Goal: Task Accomplishment & Management: Manage account settings

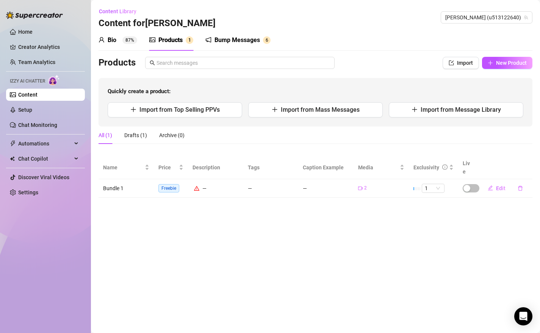
click at [38, 95] on link "Content" at bounding box center [27, 95] width 19 height 6
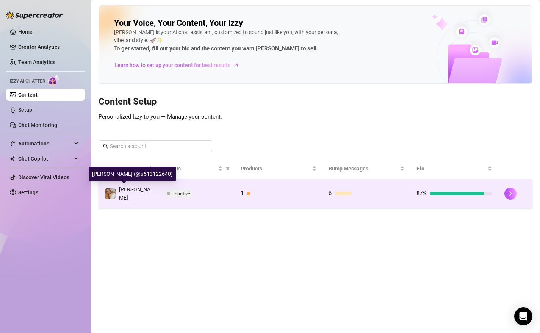
click at [137, 193] on span "[PERSON_NAME]" at bounding box center [134, 193] width 31 height 14
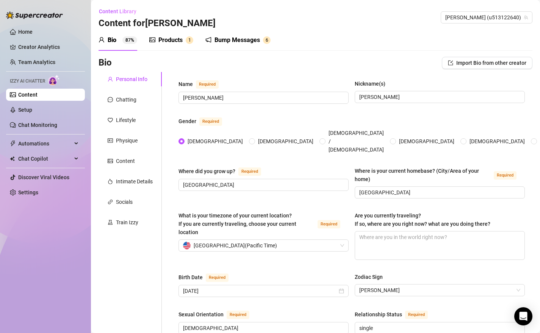
click at [250, 38] on div "Bump Messages" at bounding box center [236, 40] width 45 height 9
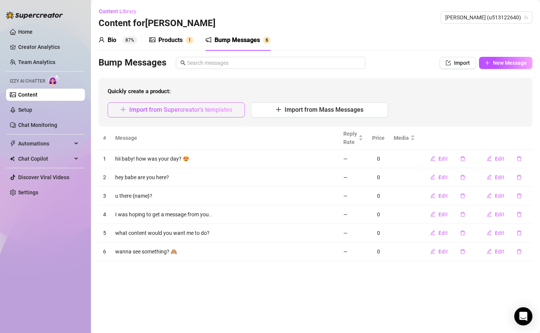
click at [221, 111] on span "Import from Supercreator's templates" at bounding box center [180, 109] width 103 height 7
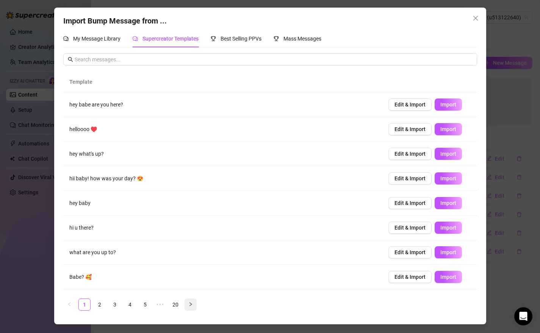
click at [191, 304] on icon "right" at bounding box center [190, 304] width 5 height 5
click at [190, 304] on icon "right" at bounding box center [190, 304] width 5 height 5
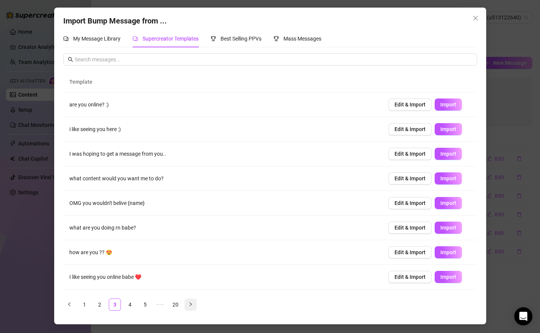
click at [190, 304] on icon "right" at bounding box center [190, 304] width 5 height 5
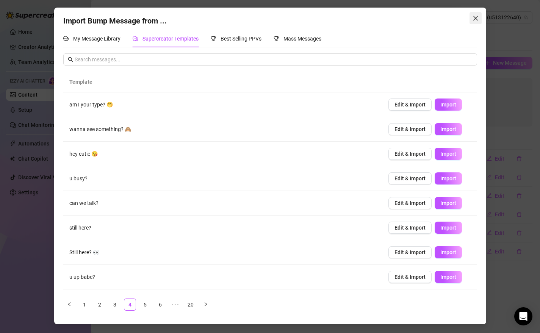
click at [475, 17] on icon "close" at bounding box center [475, 18] width 6 height 6
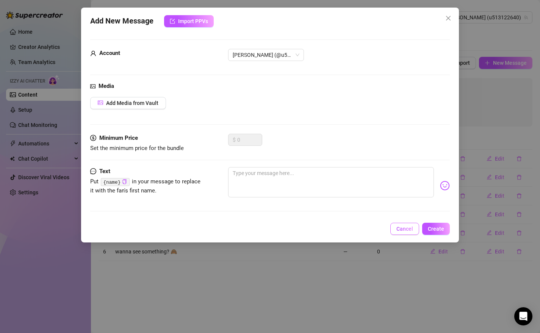
click at [401, 230] on span "Cancel" at bounding box center [404, 229] width 17 height 6
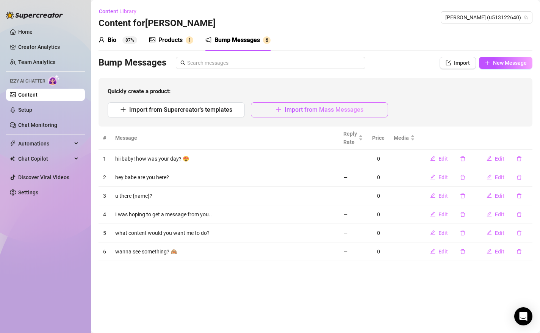
click at [331, 111] on span "Import from Mass Messages" at bounding box center [324, 109] width 79 height 7
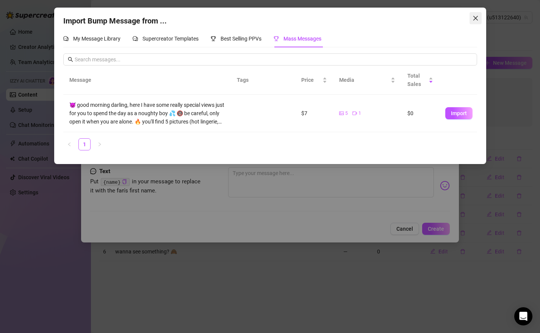
click at [476, 20] on icon "close" at bounding box center [475, 18] width 5 height 5
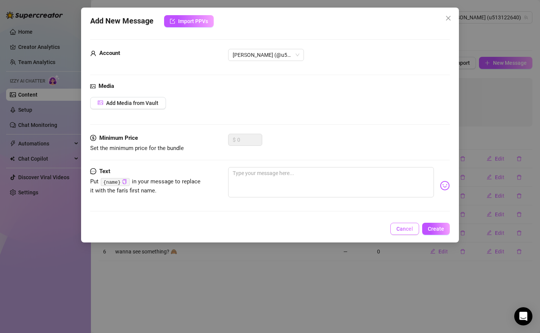
click at [407, 233] on button "Cancel" at bounding box center [404, 229] width 29 height 12
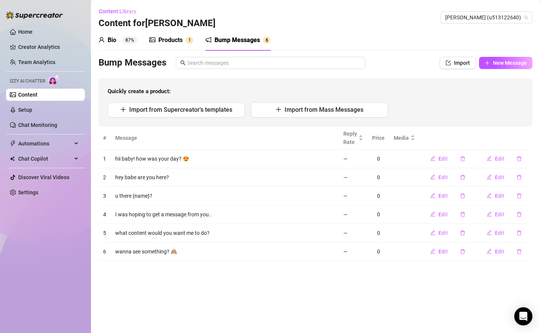
click at [166, 40] on div "Products" at bounding box center [170, 40] width 24 height 9
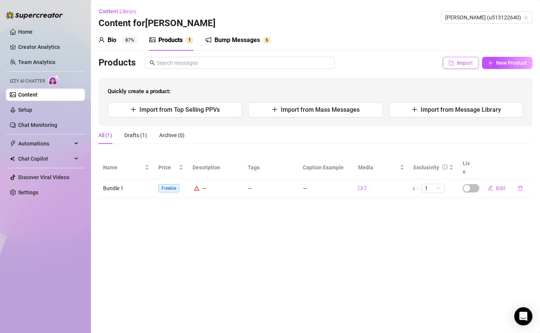
click at [462, 64] on span "Import" at bounding box center [465, 63] width 16 height 6
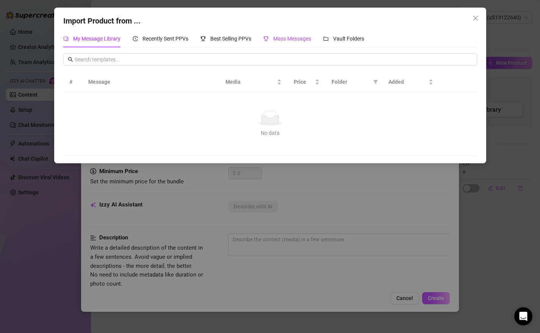
click at [283, 39] on span "Mass Messages" at bounding box center [292, 39] width 38 height 6
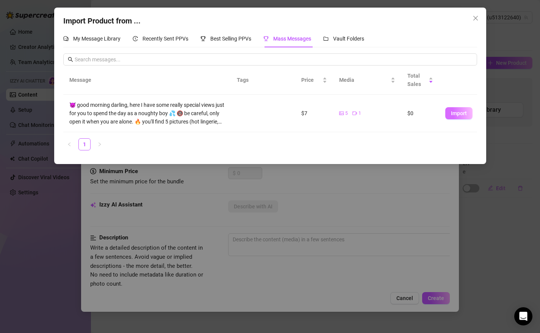
click at [458, 116] on span "Import" at bounding box center [459, 113] width 16 height 6
type textarea "😈 good morning darling, here I have some really special views just for you to s…"
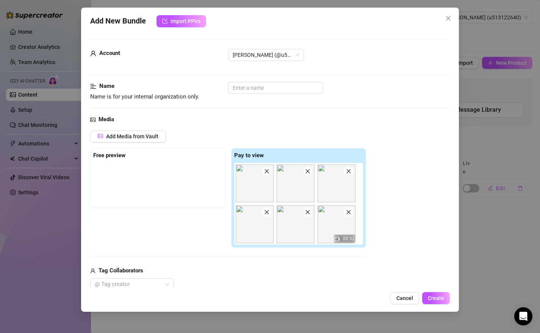
click at [415, 185] on div "Add Media from Vault Free preview Pay to view 00:32 Tag Collaborators @ Tag cre…" at bounding box center [270, 210] width 360 height 160
click at [253, 91] on input "text" at bounding box center [275, 88] width 95 height 12
click at [447, 224] on div "Add Media from Vault Free preview Pay to view 00:32 Tag Collaborators @ Tag cre…" at bounding box center [270, 210] width 360 height 160
click at [404, 300] on span "Cancel" at bounding box center [404, 298] width 17 height 6
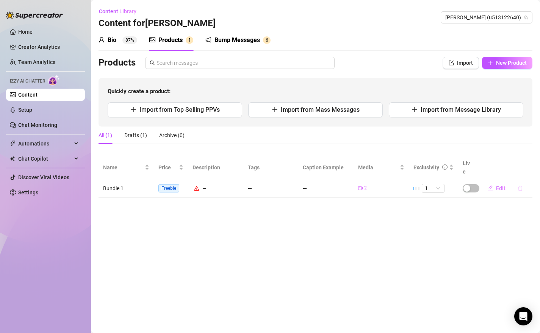
click at [519, 186] on icon "delete" at bounding box center [520, 188] width 5 height 5
click at [529, 161] on span "Yes" at bounding box center [527, 160] width 9 height 6
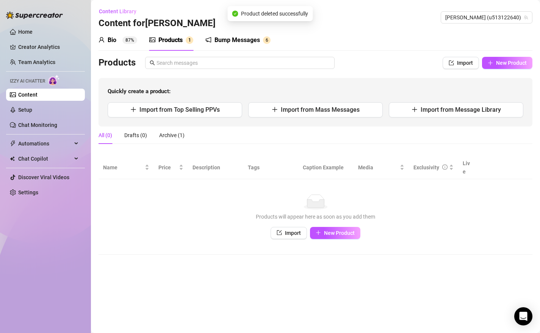
click at [168, 40] on div "Products" at bounding box center [170, 40] width 24 height 9
click at [285, 258] on main "Content Library Content for Samantha Samantha (u513122640) Bio 87% Products 1 B…" at bounding box center [315, 166] width 449 height 333
click at [241, 304] on main "Content Library Content for Samantha Samantha (u513122640) Bio 87% Products 1 B…" at bounding box center [315, 166] width 449 height 333
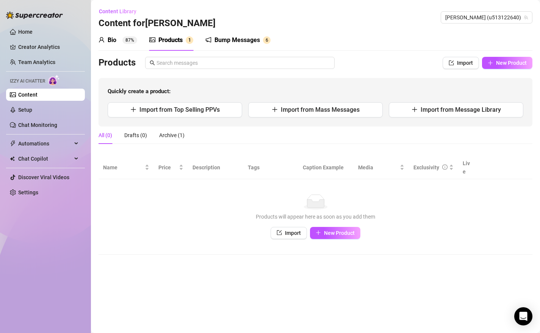
click at [301, 297] on main "Content Library Content for Samantha Samantha (u513122640) Bio 87% Products 1 B…" at bounding box center [315, 166] width 449 height 333
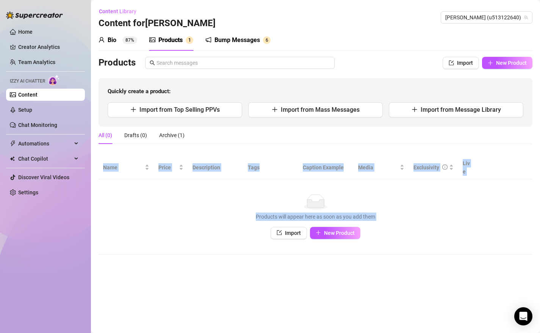
click at [301, 297] on main "Content Library Content for Samantha Samantha (u513122640) Bio 87% Products 1 B…" at bounding box center [315, 166] width 449 height 333
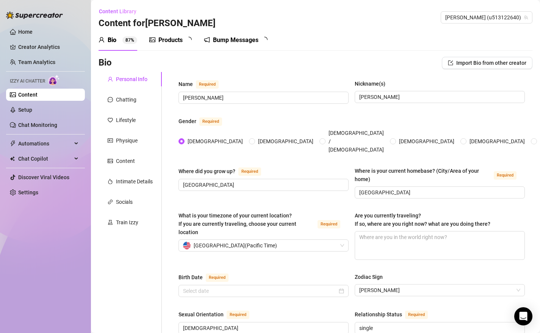
type input "[DATE]"
